Goal: Obtain resource: Download file/media

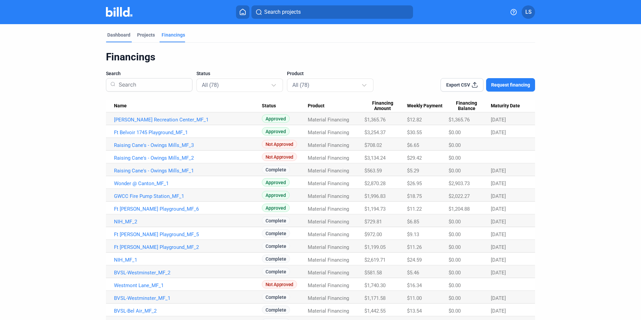
click at [120, 35] on div "Dashboard" at bounding box center [118, 35] width 23 height 7
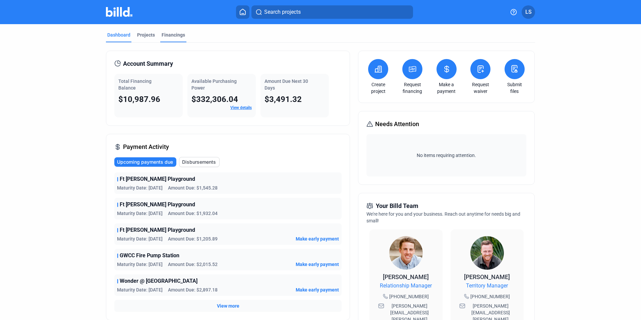
click at [168, 35] on div "Financings" at bounding box center [173, 35] width 23 height 7
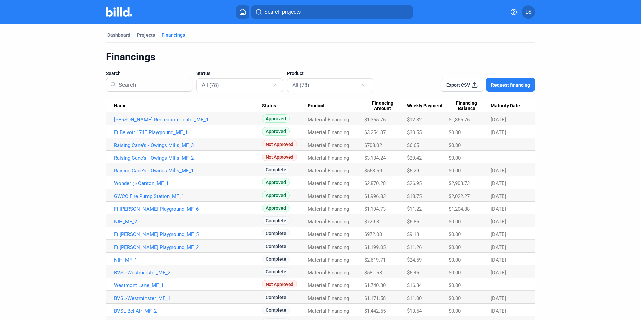
click at [140, 35] on div "Projects" at bounding box center [146, 35] width 18 height 7
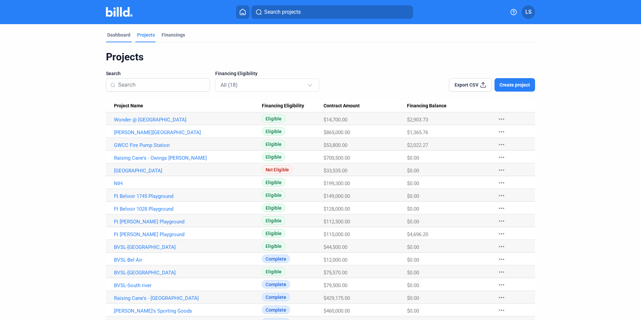
click at [114, 35] on div "Dashboard" at bounding box center [118, 35] width 23 height 7
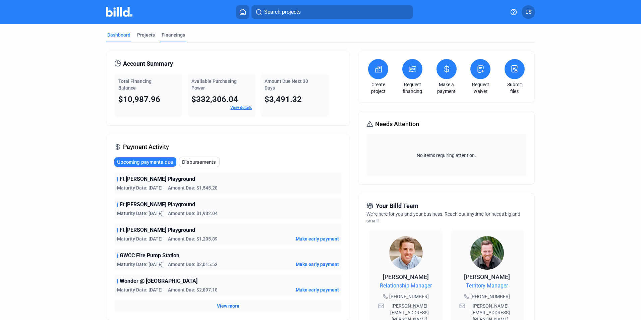
click at [167, 34] on div "Financings" at bounding box center [173, 35] width 23 height 7
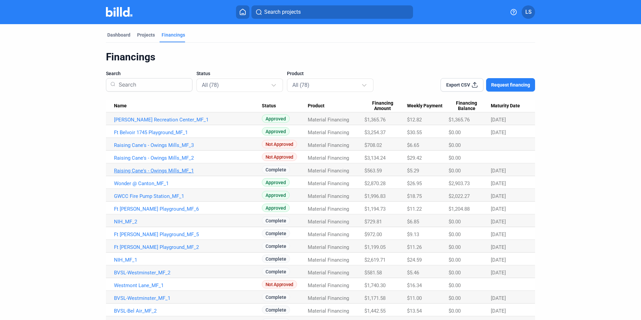
click at [173, 171] on link "Raising Cane's - Owings Mills_MF_1" at bounding box center [188, 171] width 148 height 6
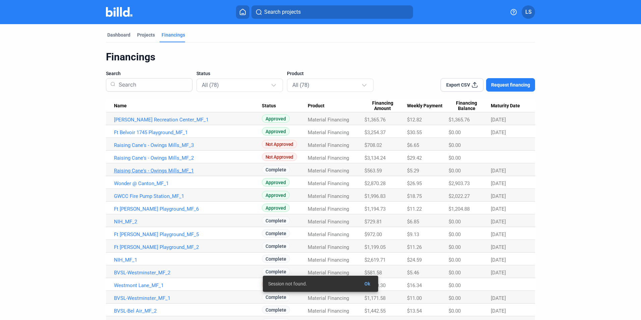
click at [143, 171] on link "Raising Cane's - Owings Mills_MF_1" at bounding box center [188, 171] width 148 height 6
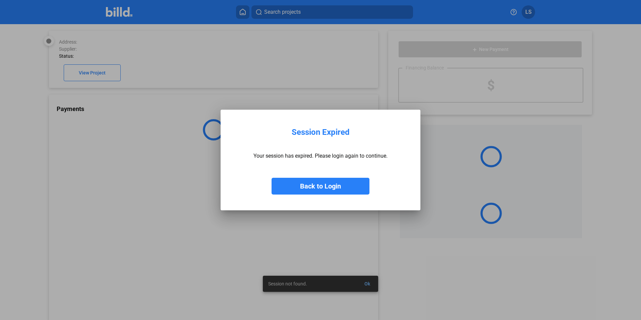
click at [365, 282] on div at bounding box center [320, 160] width 641 height 320
click at [333, 184] on button "Back to Login" at bounding box center [321, 186] width 98 height 17
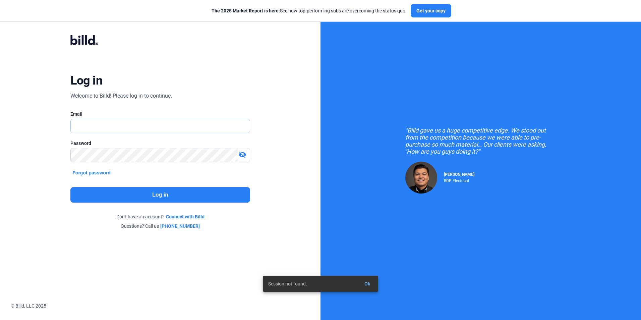
type input "[PERSON_NAME][EMAIL_ADDRESS][DOMAIN_NAME]"
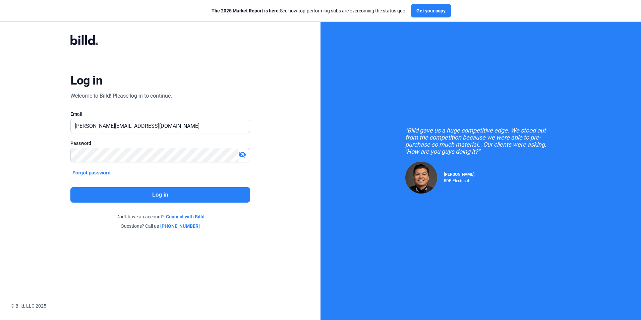
click at [160, 191] on button "Log in" at bounding box center [159, 194] width 179 height 15
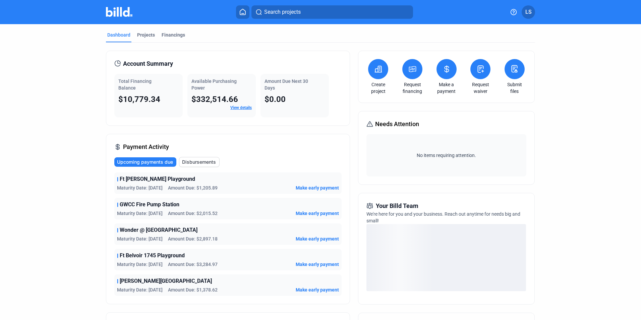
drag, startPoint x: 175, startPoint y: 35, endPoint x: 175, endPoint y: 42, distance: 7.4
click at [175, 35] on div "Financings" at bounding box center [173, 35] width 23 height 7
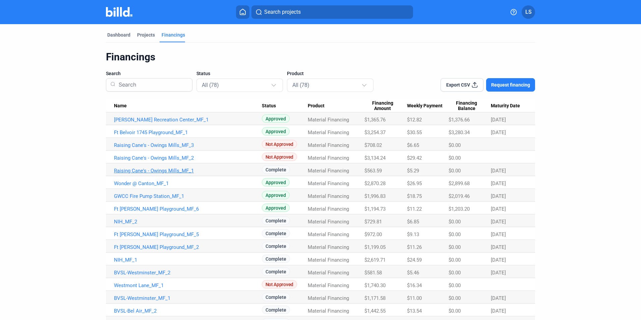
click at [161, 170] on link "Raising Cane's - Owings Mills_MF_1" at bounding box center [188, 171] width 148 height 6
click at [113, 36] on div "Dashboard" at bounding box center [118, 35] width 23 height 7
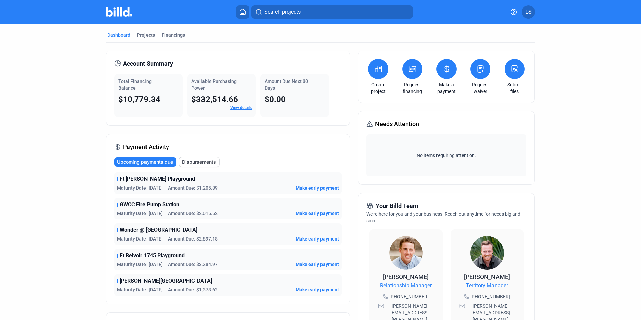
click at [173, 37] on div "Financings" at bounding box center [173, 35] width 23 height 7
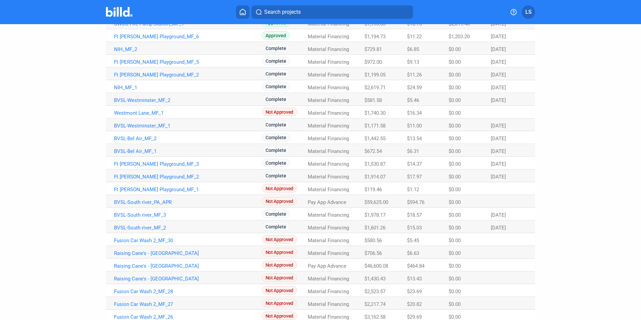
scroll to position [168, 0]
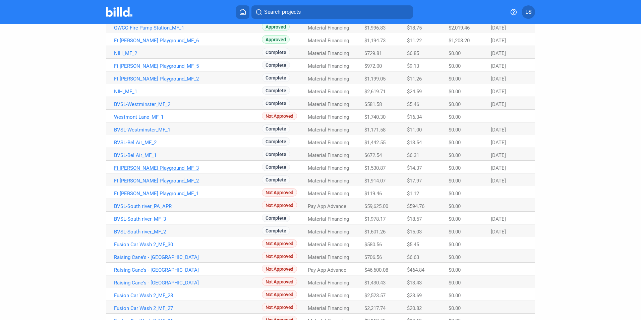
click at [161, 168] on link "Ft [PERSON_NAME] Playground_MF_3" at bounding box center [188, 168] width 148 height 6
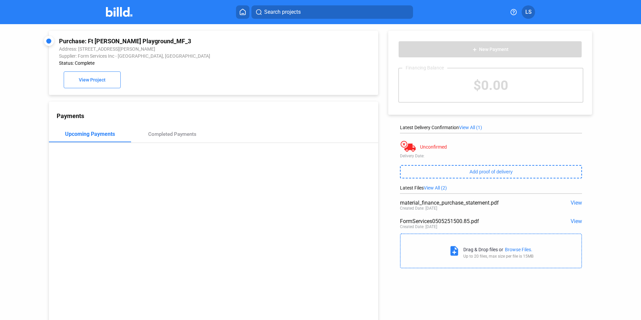
scroll to position [26, 0]
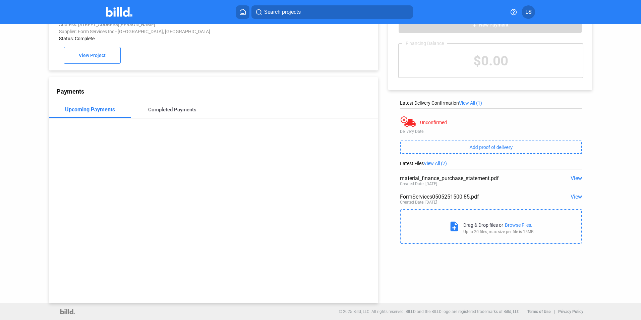
click at [167, 111] on div "Completed Payments" at bounding box center [172, 110] width 48 height 6
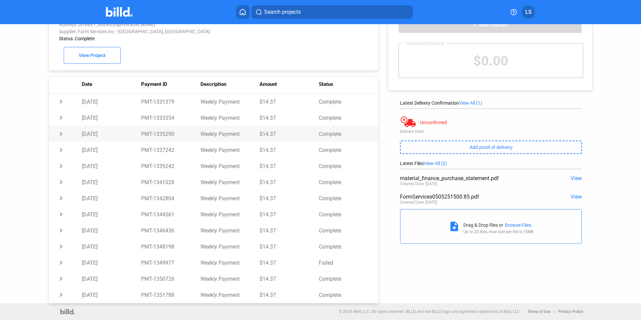
scroll to position [124, 0]
click at [573, 197] on span "View" at bounding box center [576, 197] width 11 height 6
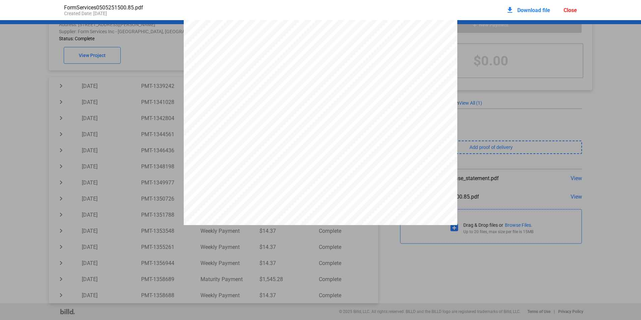
scroll to position [0, 0]
click at [568, 9] on div "Close" at bounding box center [570, 10] width 13 height 6
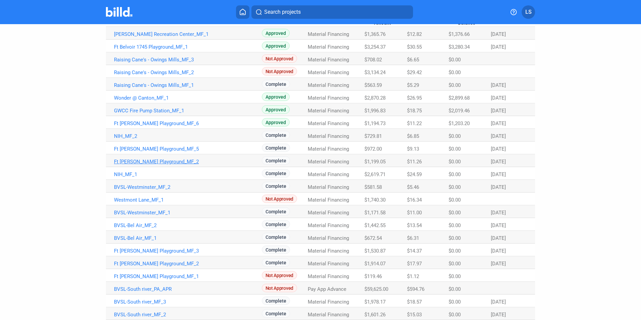
scroll to position [101, 0]
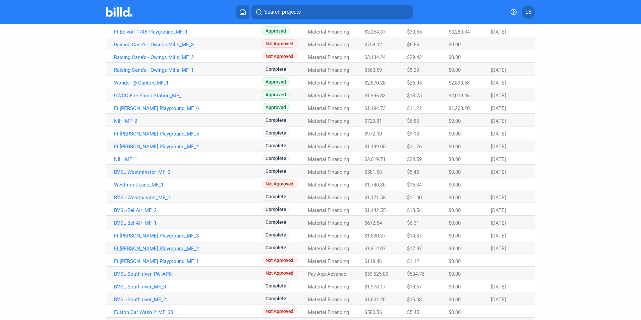
click at [162, 247] on link "Ft [PERSON_NAME] Playground_MF_2" at bounding box center [188, 249] width 148 height 6
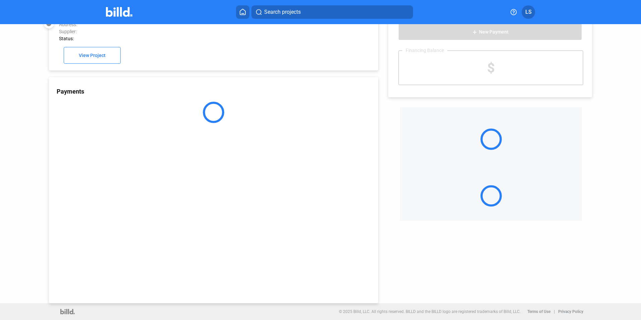
scroll to position [18, 0]
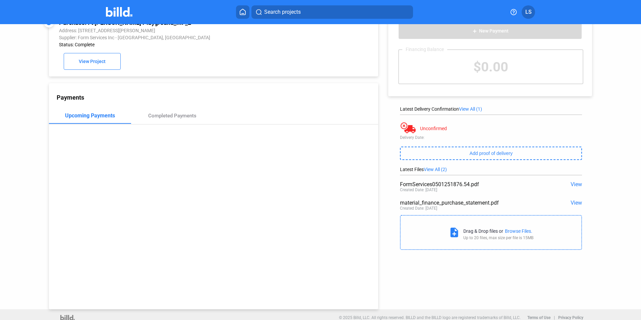
click at [451, 188] on div "FormServices0501251876.54.pdf" at bounding box center [473, 184] width 146 height 6
click at [572, 183] on span "View" at bounding box center [576, 184] width 11 height 6
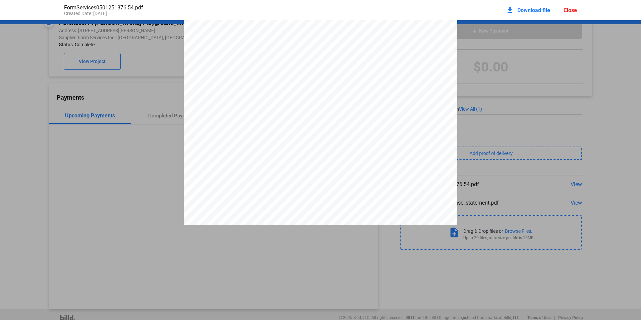
scroll to position [171, 0]
click at [574, 12] on div "Close" at bounding box center [570, 10] width 13 height 6
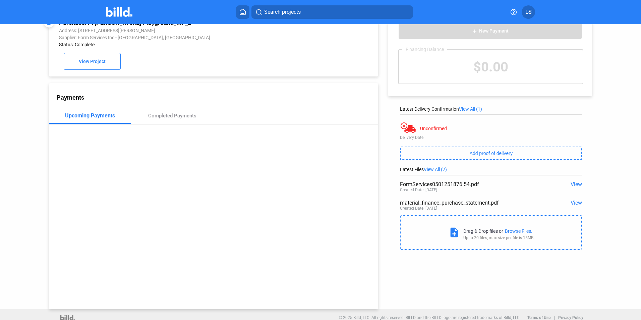
click at [573, 185] on span "View" at bounding box center [576, 184] width 11 height 6
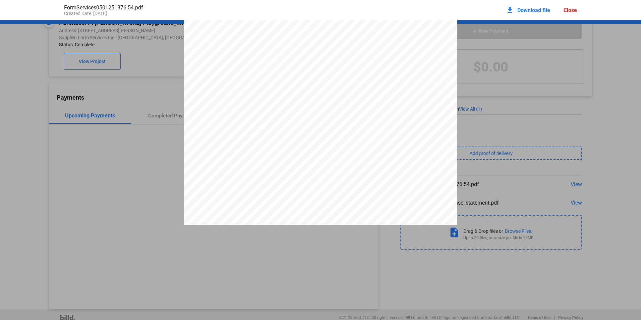
scroll to position [0, 0]
click at [572, 10] on div "Close" at bounding box center [570, 10] width 13 height 6
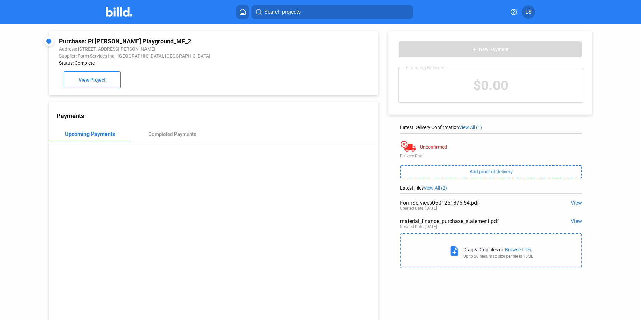
click at [573, 203] on span "View" at bounding box center [576, 203] width 11 height 6
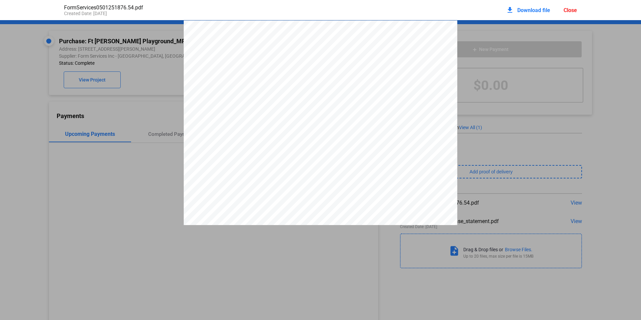
scroll to position [3, 0]
click at [537, 9] on span "Download file" at bounding box center [534, 10] width 33 height 6
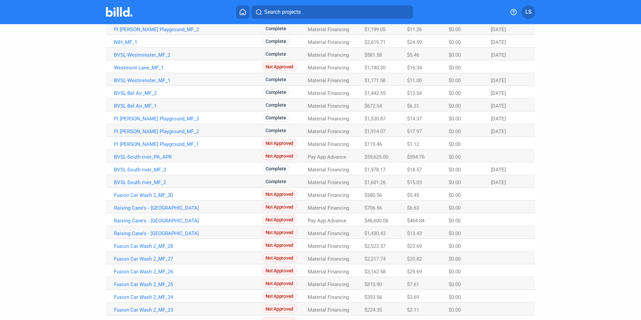
scroll to position [201, 0]
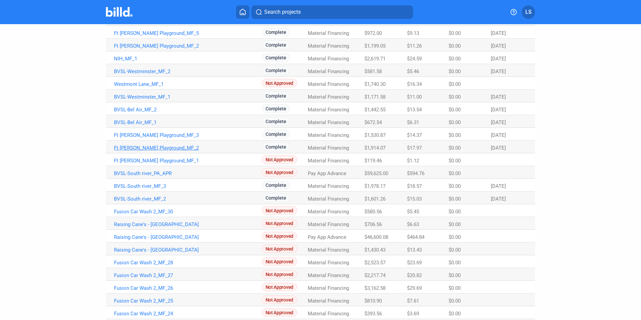
click at [165, 148] on link "Ft [PERSON_NAME] Playground_MF_2" at bounding box center [188, 148] width 148 height 6
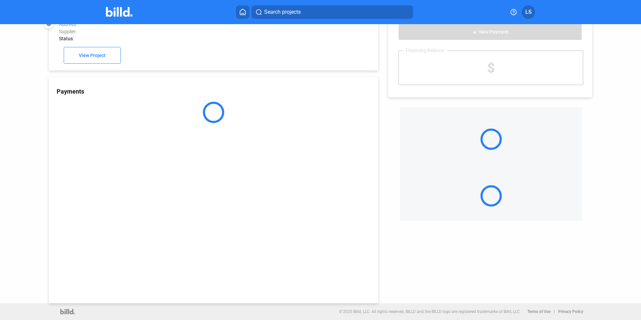
scroll to position [18, 0]
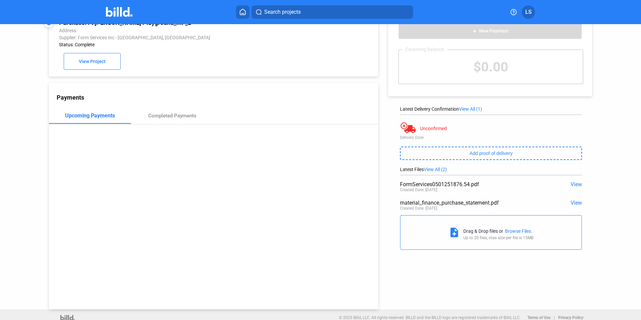
click at [571, 185] on span "View" at bounding box center [576, 184] width 11 height 6
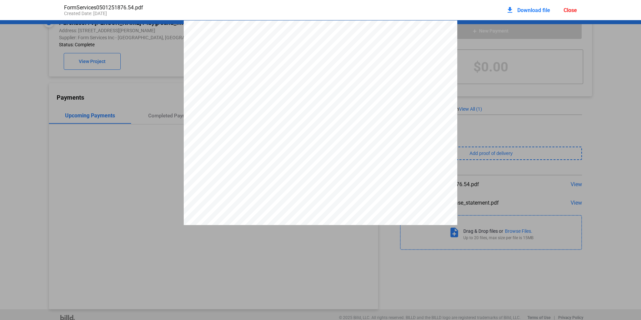
scroll to position [3, 0]
click at [543, 9] on span "Download file" at bounding box center [534, 10] width 33 height 6
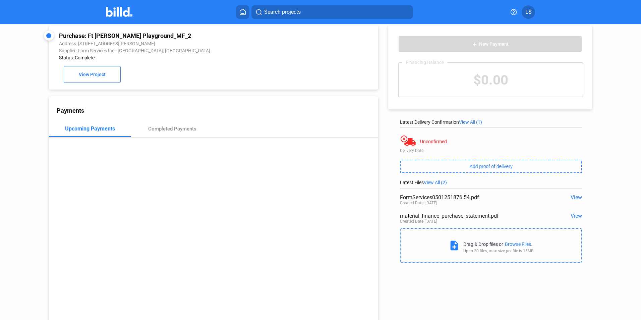
scroll to position [0, 0]
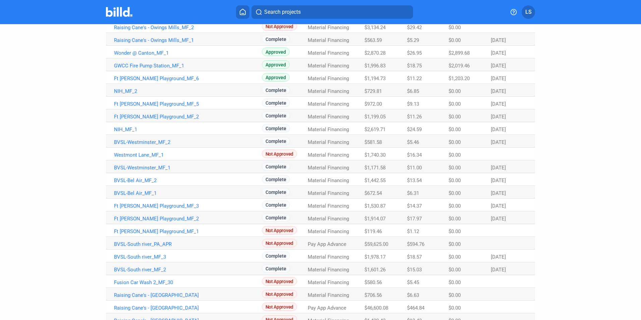
scroll to position [134, 0]
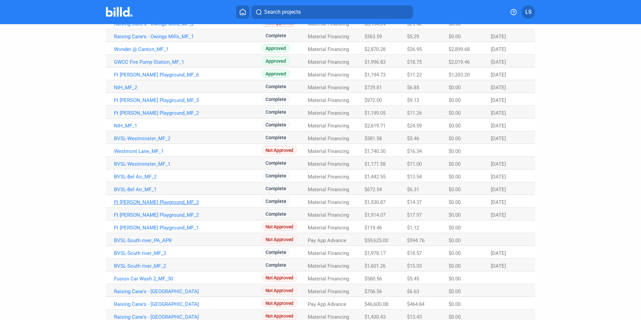
click at [170, 201] on link "Ft [PERSON_NAME] Playground_MF_3" at bounding box center [188, 202] width 148 height 6
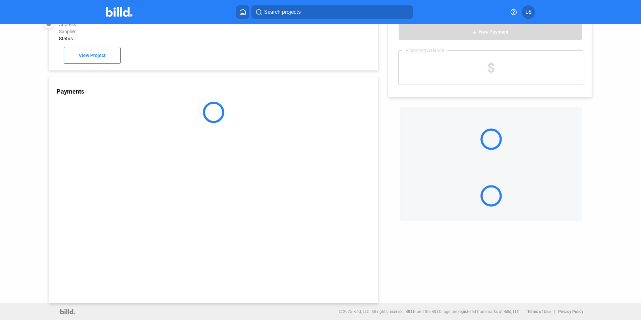
scroll to position [18, 0]
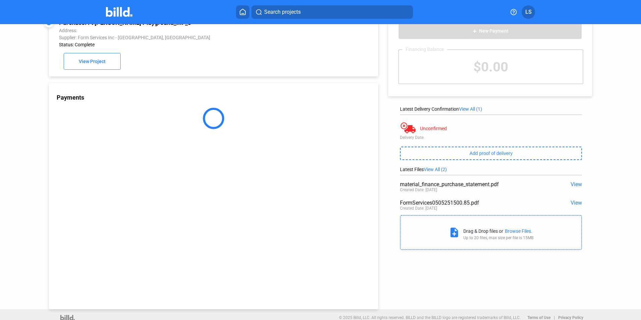
click at [572, 203] on span "View" at bounding box center [576, 203] width 11 height 6
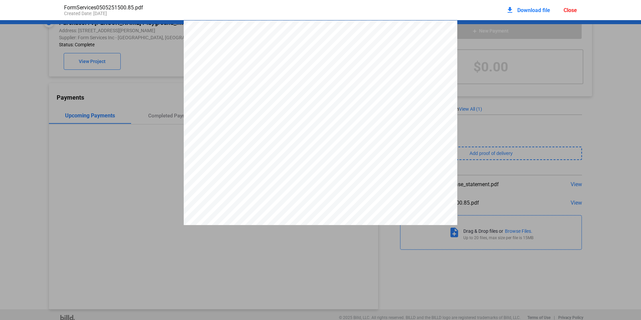
scroll to position [3, 0]
click at [532, 11] on span "Download file" at bounding box center [534, 10] width 33 height 6
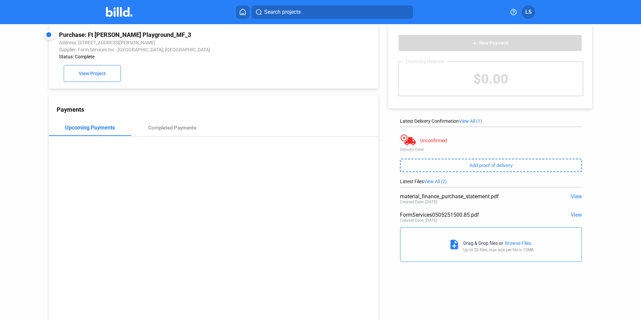
scroll to position [0, 0]
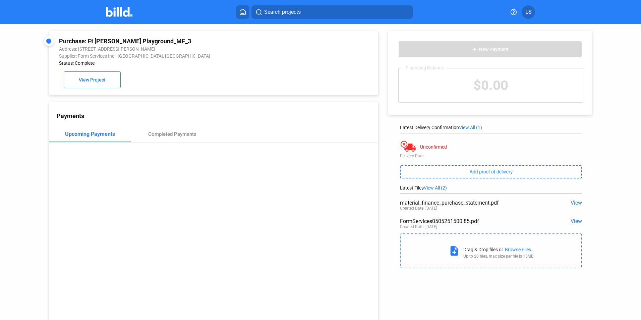
click at [244, 14] on icon at bounding box center [242, 12] width 7 height 6
